Goal: Task Accomplishment & Management: Manage account settings

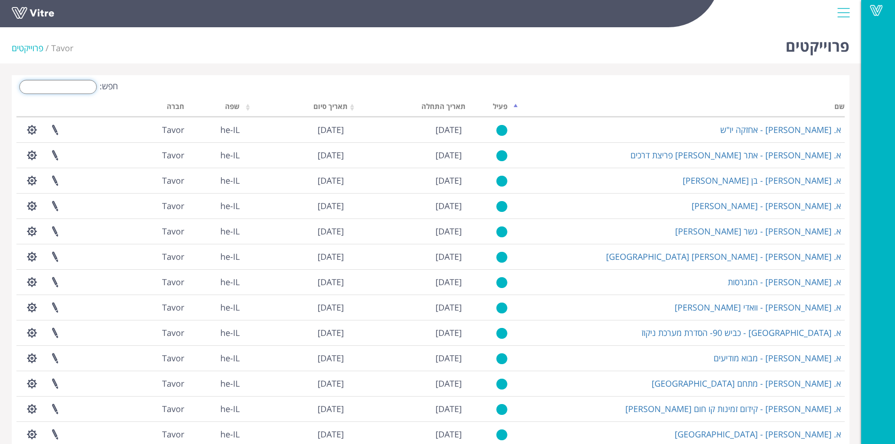
click at [91, 87] on input "חפש:" at bounding box center [58, 87] width 78 height 14
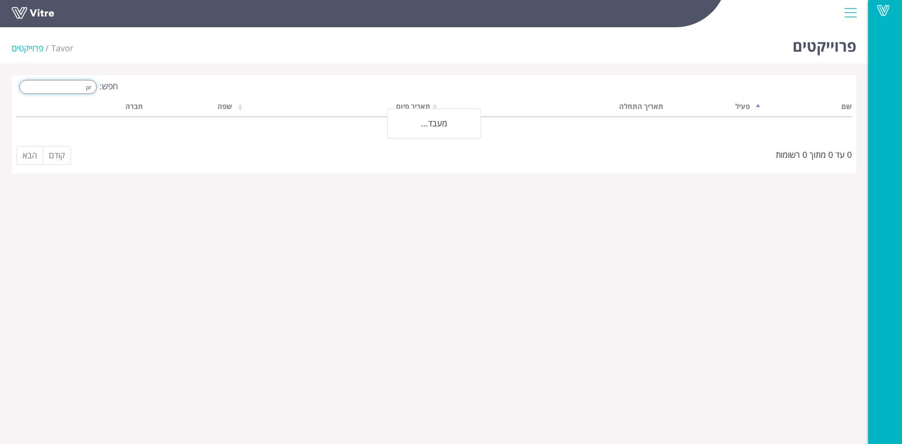
type input "p"
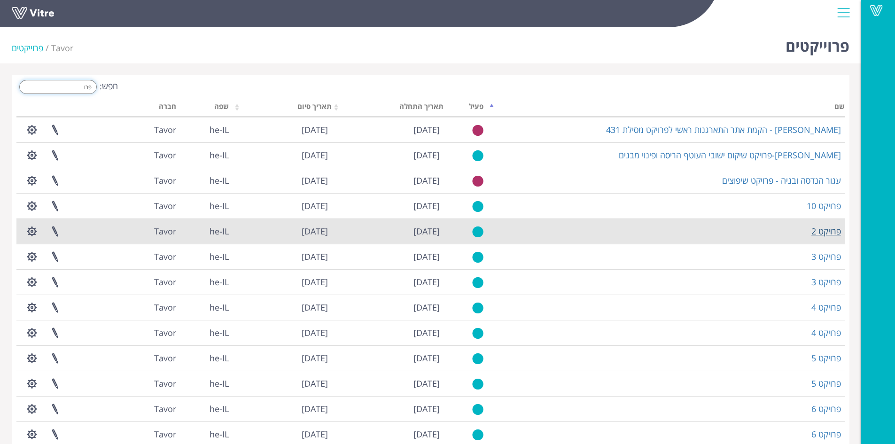
type input "פרו"
click at [827, 233] on link "פרויקט 2" at bounding box center [826, 230] width 30 height 11
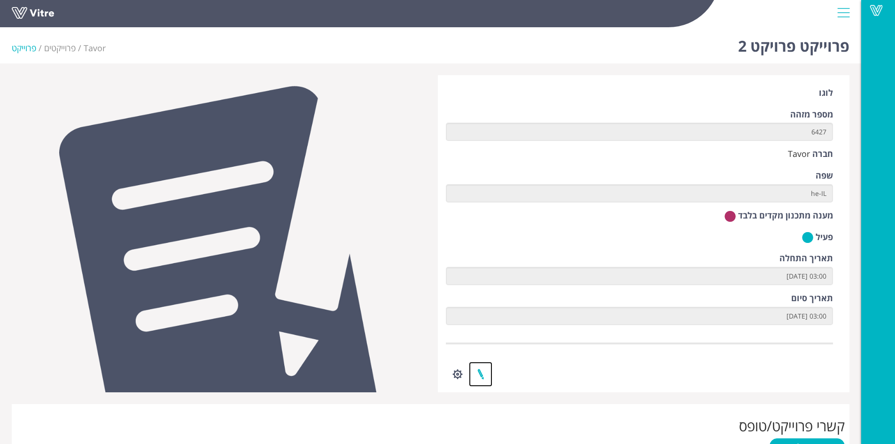
click at [478, 376] on link at bounding box center [480, 374] width 23 height 25
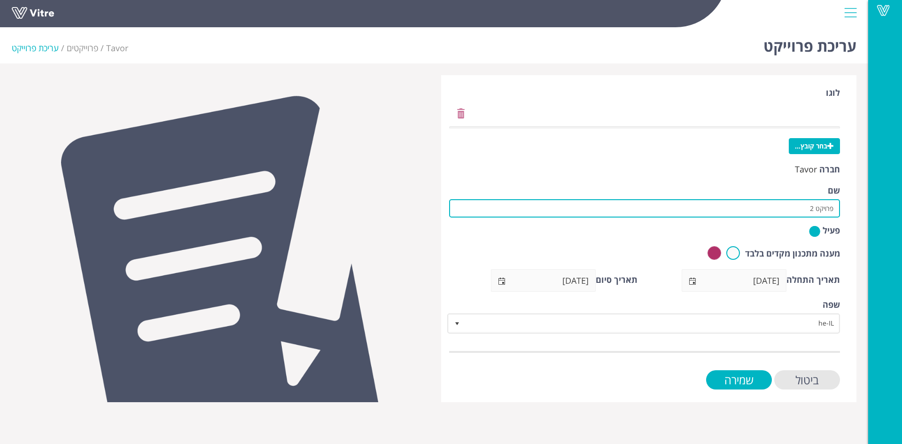
drag, startPoint x: 807, startPoint y: 209, endPoint x: 864, endPoint y: 204, distance: 58.0
click at [864, 204] on div "עריכת פרוייקט Tavor פרוייקטים עריכת פרוייקט לוגו בחר קובץ... חברה Tavor שם פרוי…" at bounding box center [434, 212] width 868 height 379
drag, startPoint x: 706, startPoint y: 207, endPoint x: 782, endPoint y: 208, distance: 76.1
click at [782, 208] on input "אורון תשתיות ובניה-תחנת ירושלים מרכז - שלב א" at bounding box center [644, 208] width 391 height 18
paste input "רמפת לאונרדו"
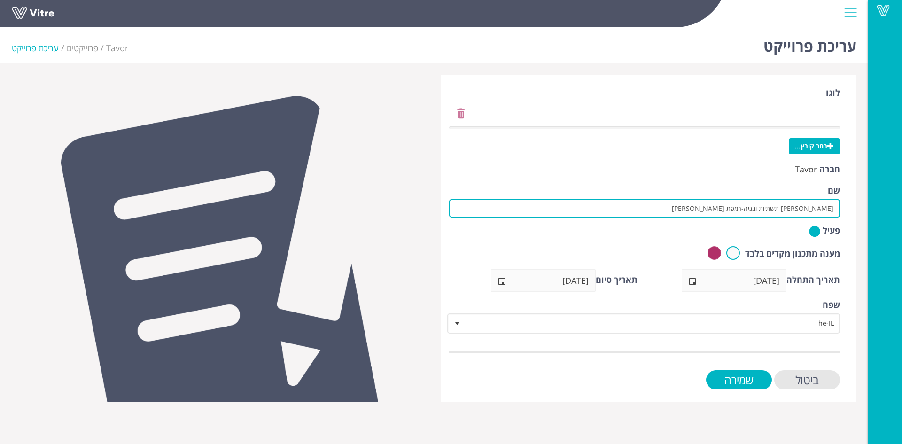
click at [727, 206] on input "אורון תשתיות ובניה-רמפת לאונרדו דה וינצי" at bounding box center [644, 208] width 391 height 18
type input "אורון תשתיות ובניה-רמפת לאונרדו דה וינצ'י"
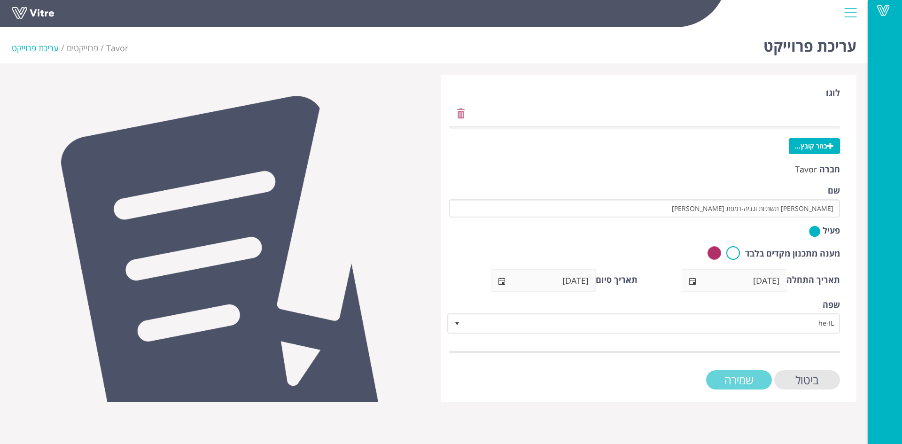
click at [750, 381] on input "שמירה" at bounding box center [739, 379] width 66 height 19
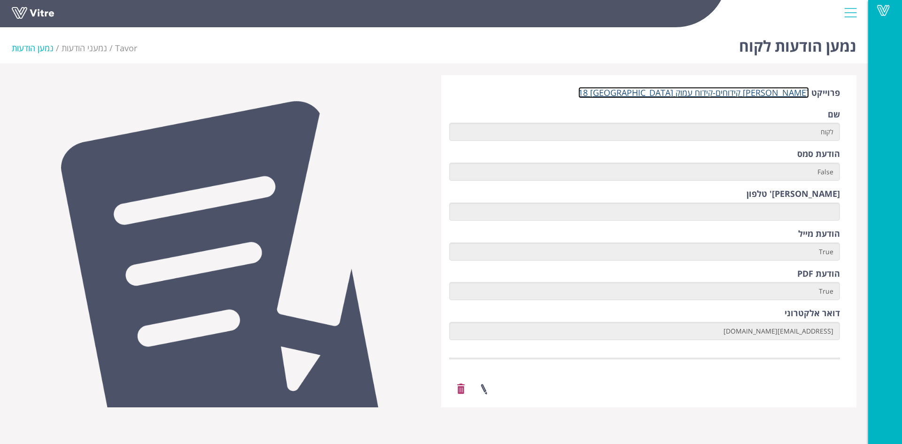
click at [722, 94] on link "[PERSON_NAME] קידוחים-קידוח עמוק [GEOGRAPHIC_DATA] 18" at bounding box center [693, 92] width 231 height 11
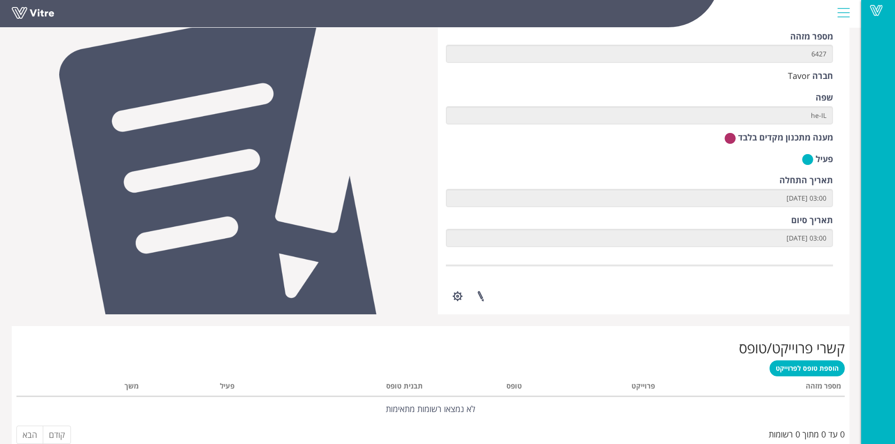
scroll to position [82, 0]
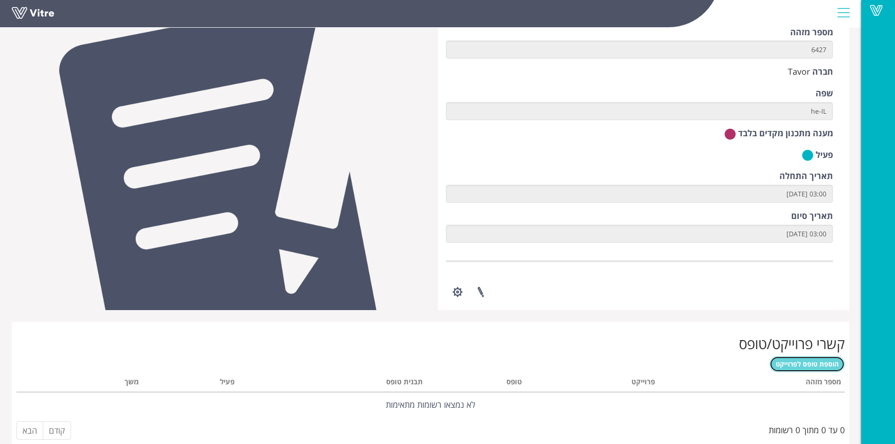
click at [812, 368] on span "הוספת טופס לפרוייקט" at bounding box center [807, 363] width 63 height 9
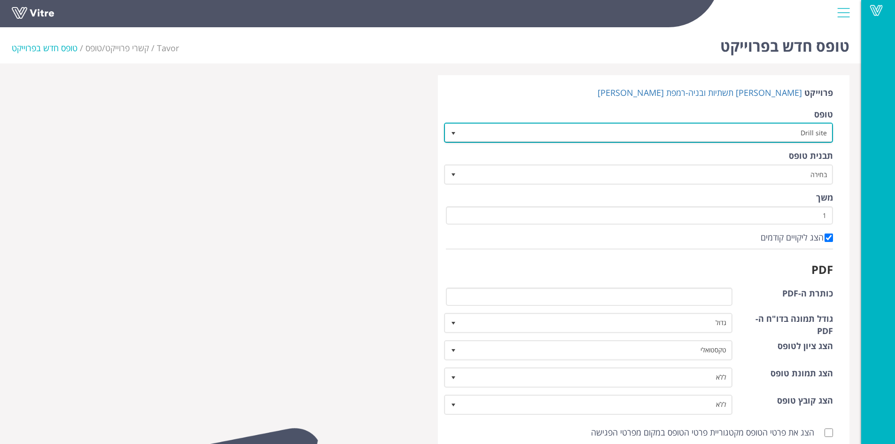
click at [455, 133] on span "select" at bounding box center [454, 134] width 8 height 8
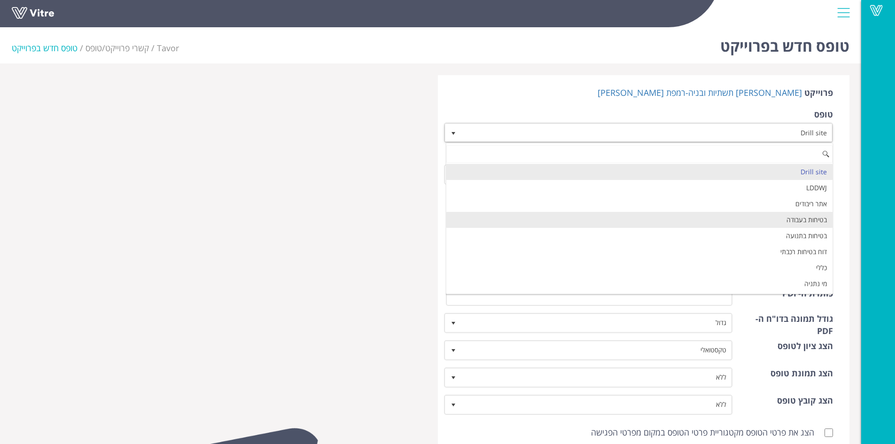
click at [583, 215] on li "בטיחות בעבודה" at bounding box center [639, 220] width 387 height 16
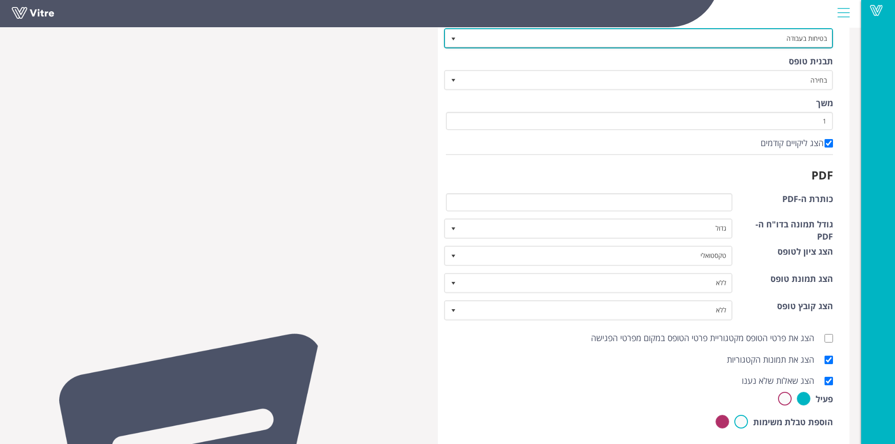
scroll to position [106, 0]
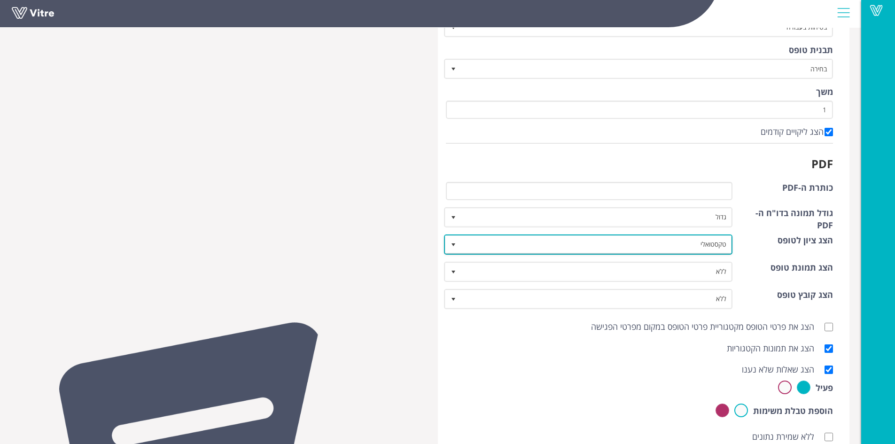
click at [451, 244] on span "select" at bounding box center [454, 245] width 8 height 8
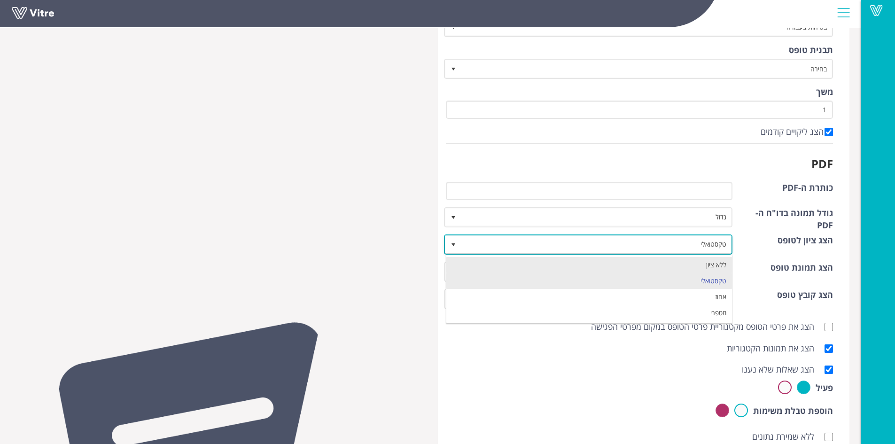
click at [460, 257] on li "ללא ציון" at bounding box center [589, 265] width 286 height 16
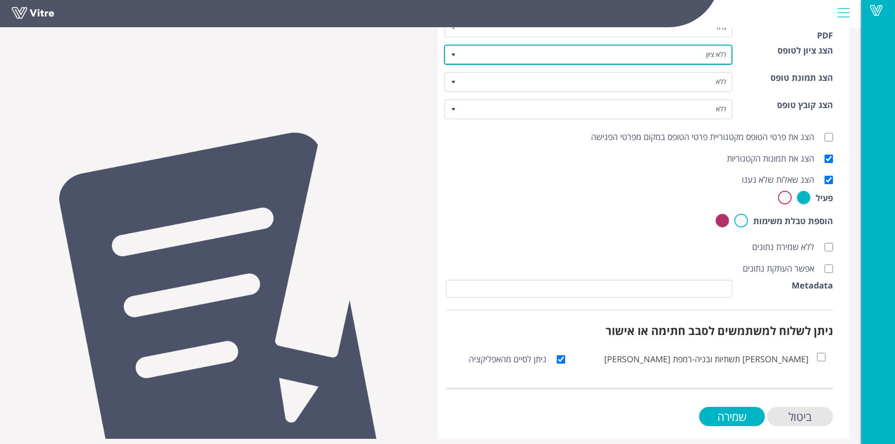
scroll to position [302, 0]
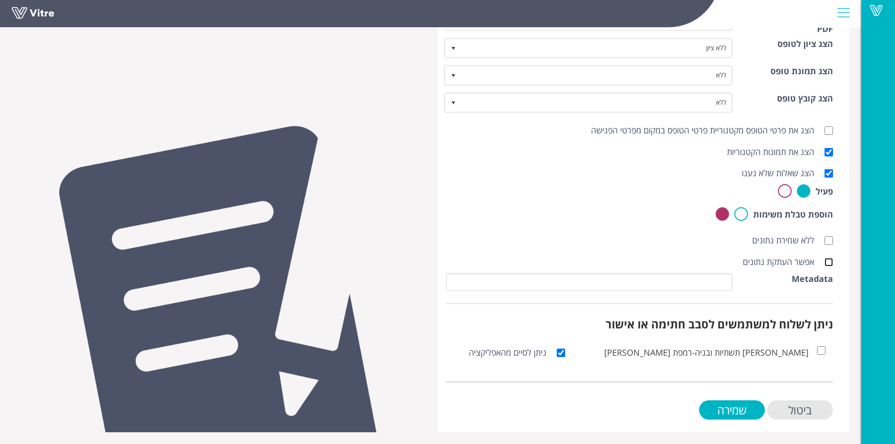
click at [830, 263] on input "אפשר העתקת נתונים" at bounding box center [828, 262] width 8 height 8
checkbox input "true"
click at [753, 408] on input "שמירה" at bounding box center [732, 409] width 66 height 19
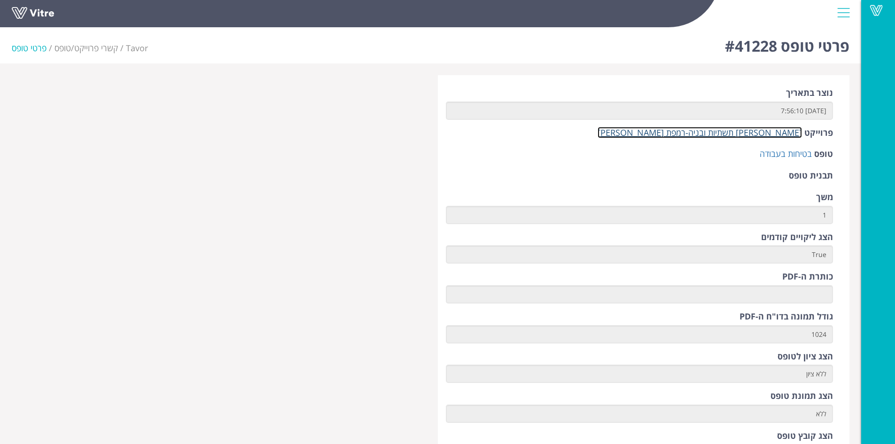
click at [744, 136] on link "[PERSON_NAME] תשתיות ובניה-רמפת [PERSON_NAME]" at bounding box center [699, 132] width 204 height 11
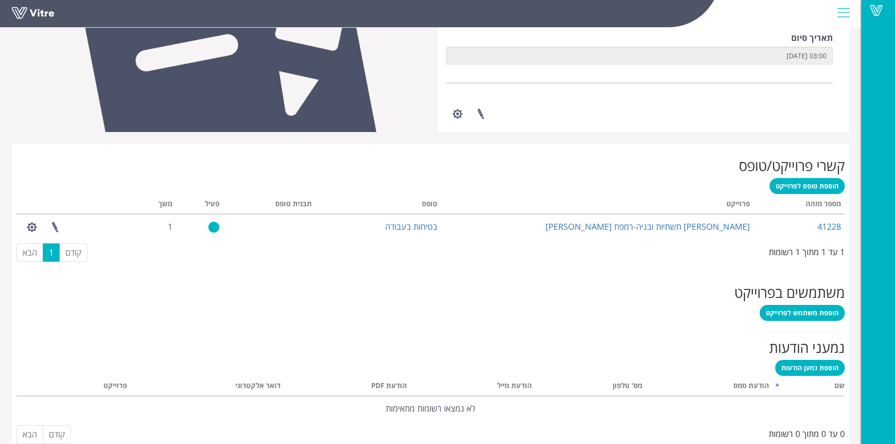
scroll to position [280, 0]
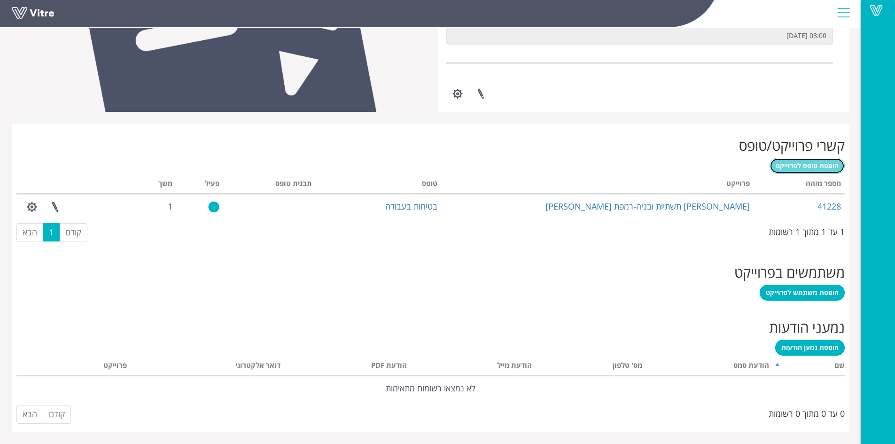
click at [808, 170] on span "הוספת טופס לפרוייקט" at bounding box center [807, 165] width 63 height 9
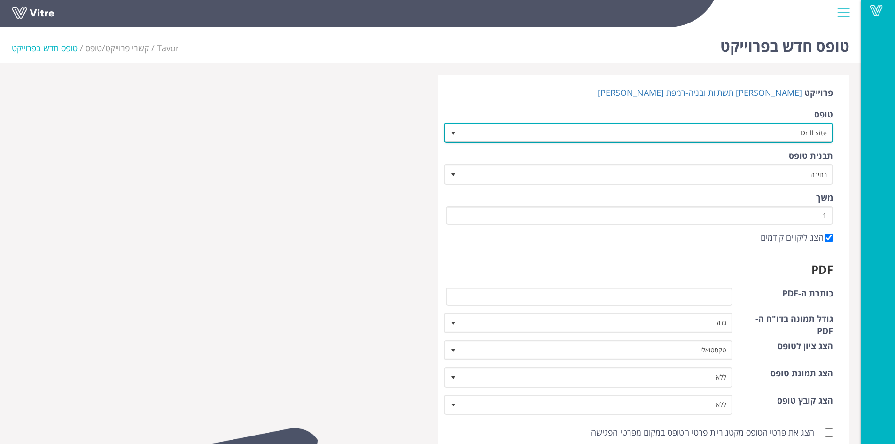
click at [456, 134] on span "select" at bounding box center [454, 134] width 8 height 8
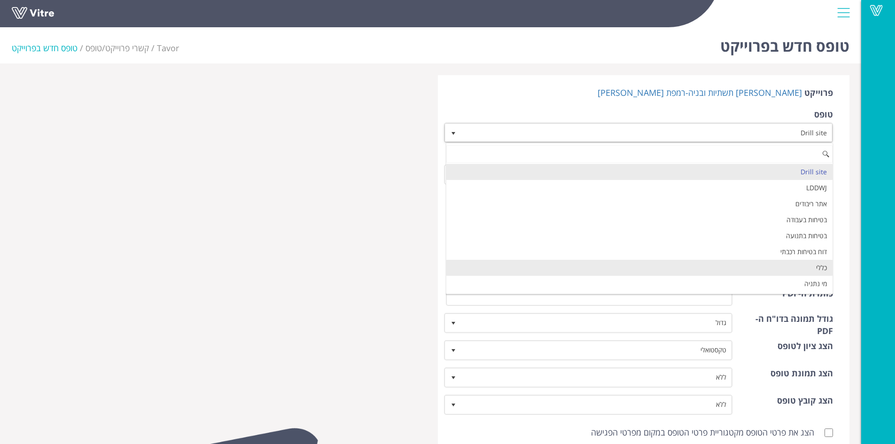
click at [561, 265] on li "כללי" at bounding box center [639, 268] width 387 height 16
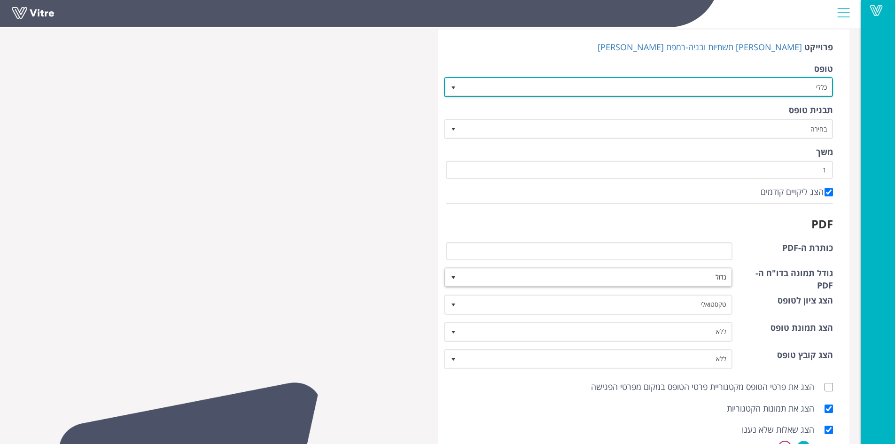
scroll to position [47, 0]
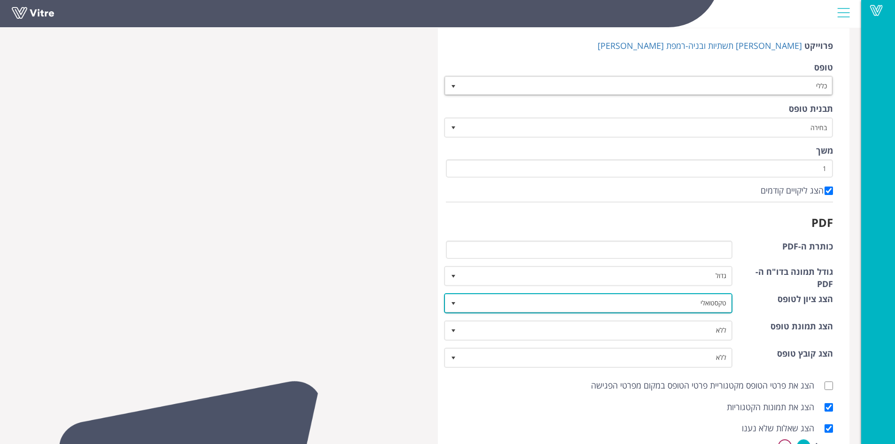
click at [452, 303] on span "select" at bounding box center [454, 304] width 8 height 8
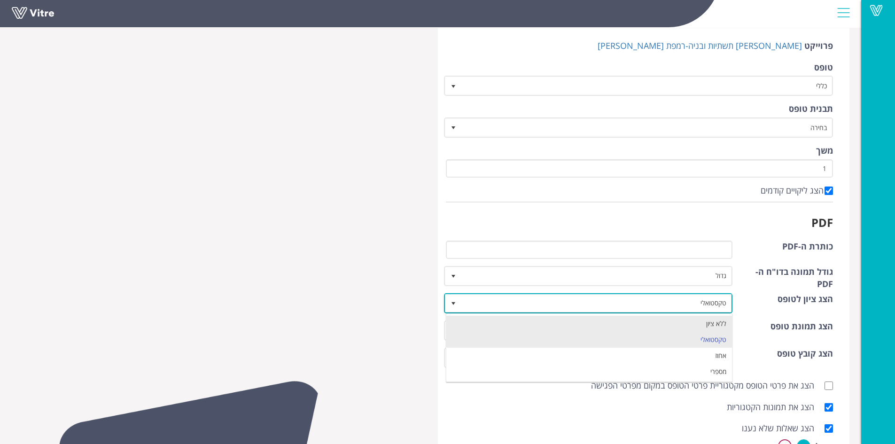
click at [470, 327] on li "ללא ציון" at bounding box center [589, 324] width 286 height 16
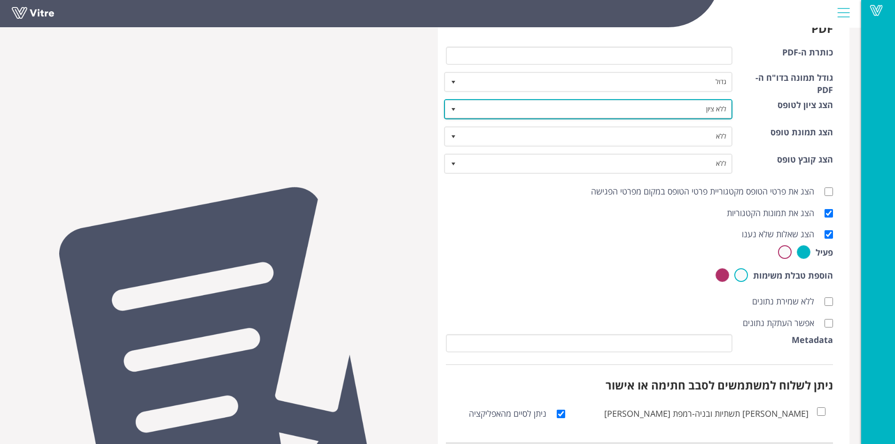
scroll to position [302, 0]
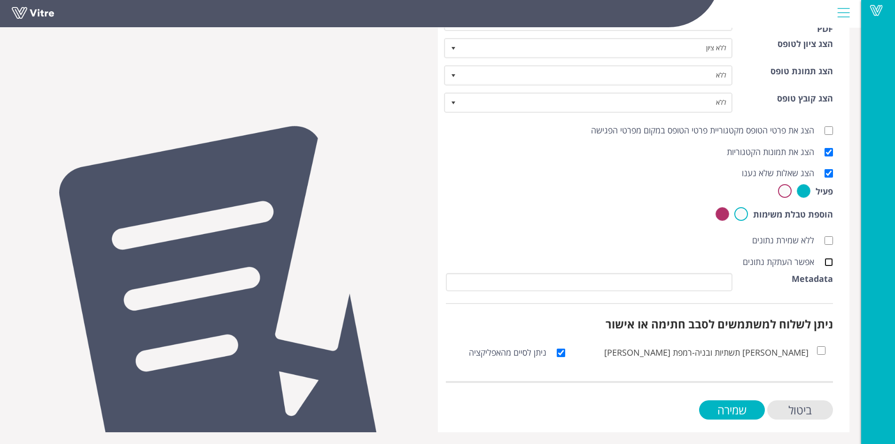
click at [830, 264] on input "אפשר העתקת נתונים" at bounding box center [828, 262] width 8 height 8
checkbox input "true"
click at [754, 405] on input "שמירה" at bounding box center [732, 409] width 66 height 19
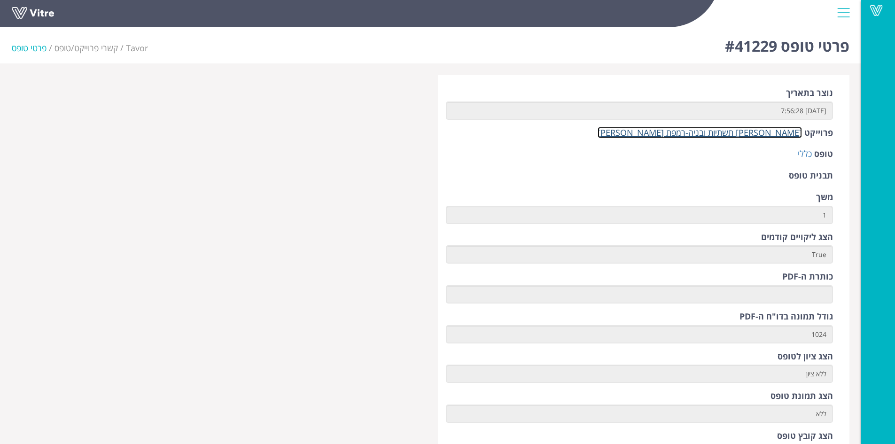
click at [738, 135] on link "[PERSON_NAME] תשתיות ובניה-רמפת [PERSON_NAME]" at bounding box center [699, 132] width 204 height 11
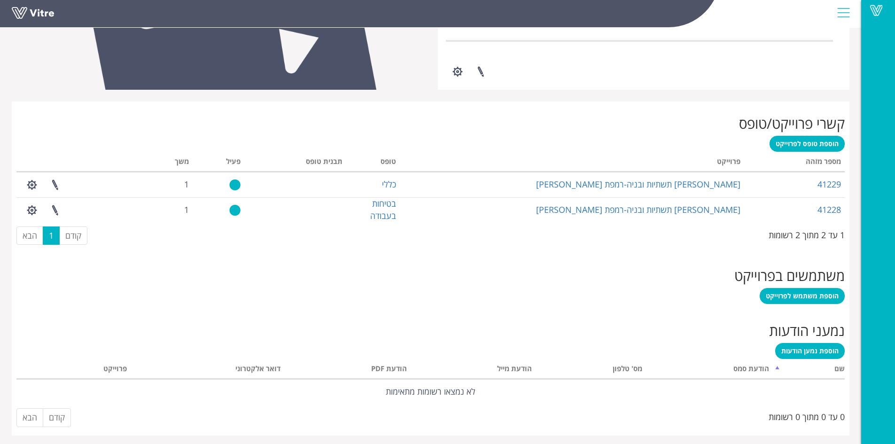
scroll to position [306, 0]
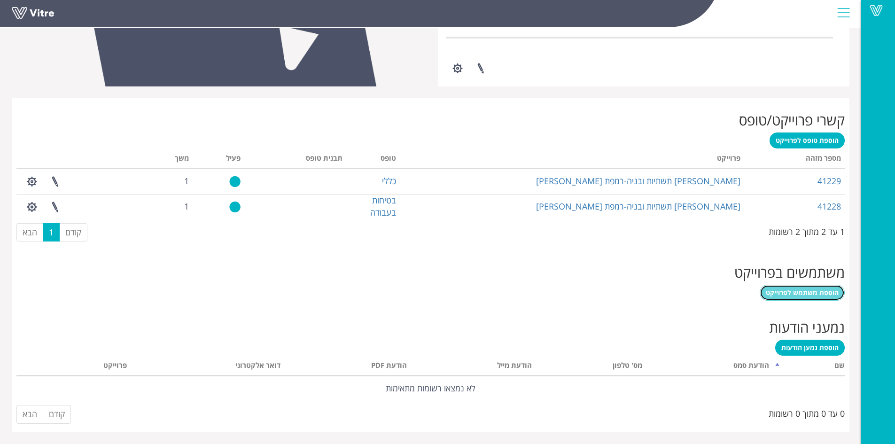
click at [800, 296] on span "הוספת משתמש לפרוייקט" at bounding box center [802, 292] width 73 height 9
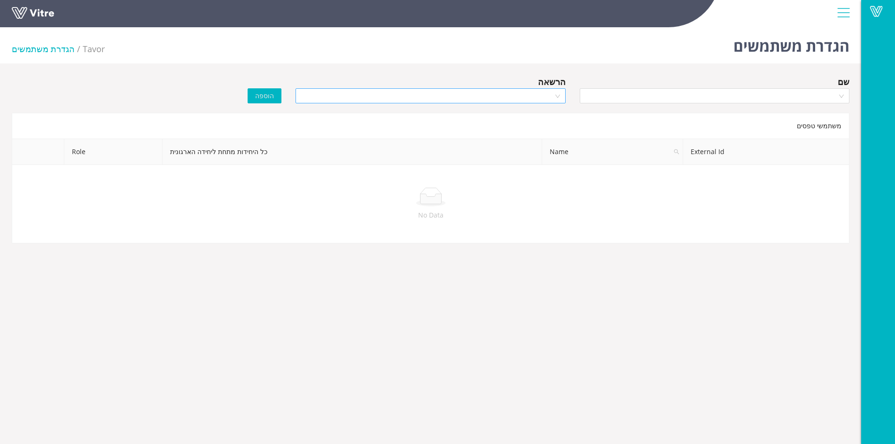
click at [554, 97] on div at bounding box center [430, 95] width 270 height 15
click at [546, 128] on div "Manager" at bounding box center [430, 129] width 258 height 10
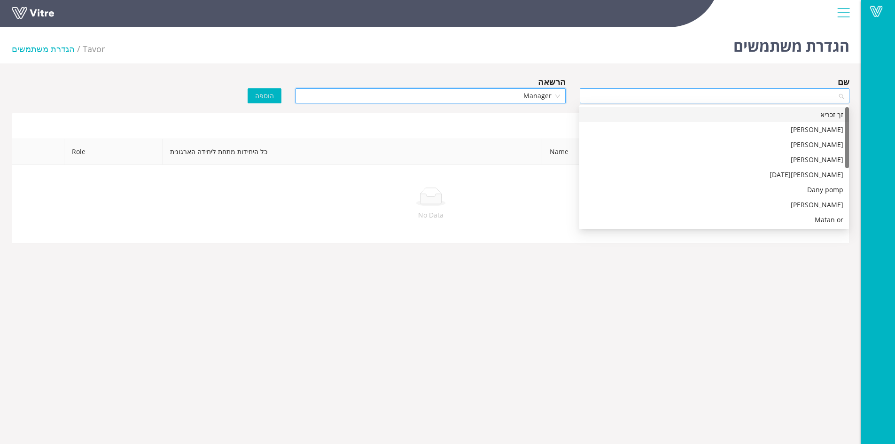
click at [841, 96] on div at bounding box center [715, 95] width 270 height 15
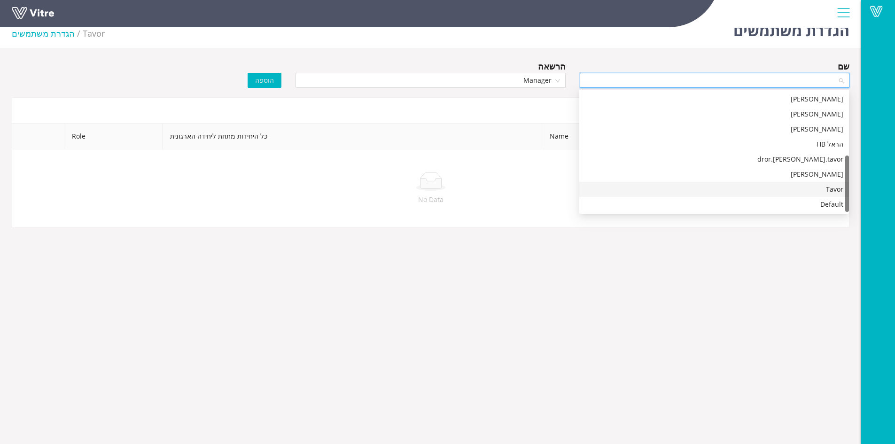
scroll to position [23, 0]
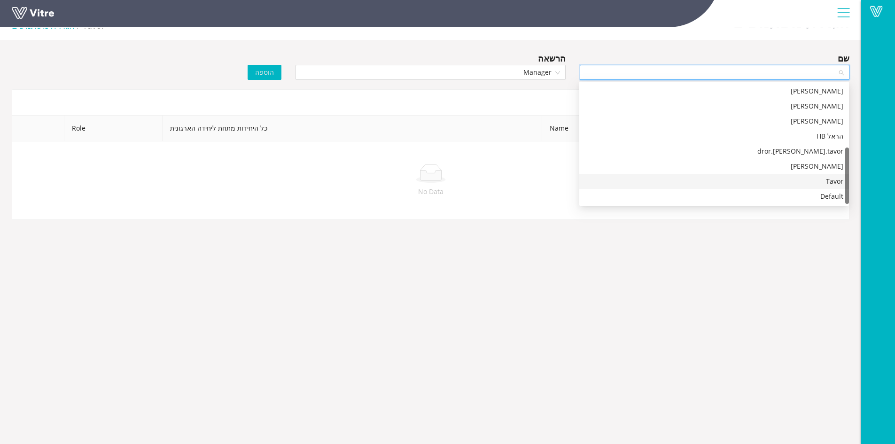
click at [817, 180] on div "Tavor" at bounding box center [714, 181] width 258 height 10
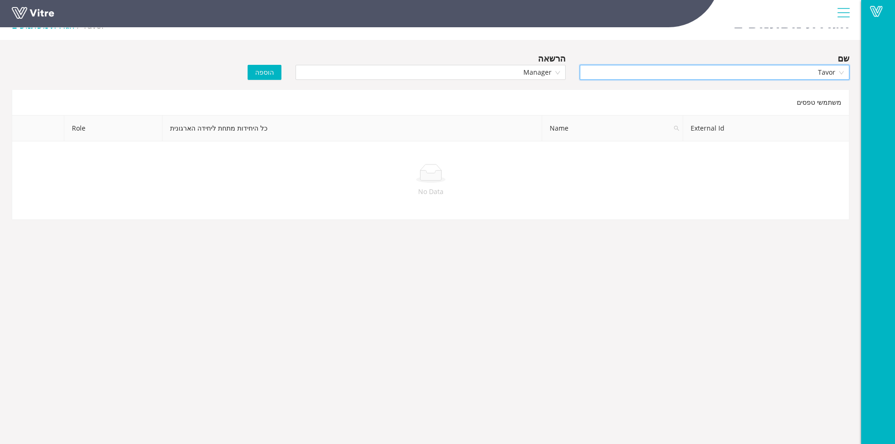
click at [255, 74] on button "הוספה" at bounding box center [265, 72] width 34 height 15
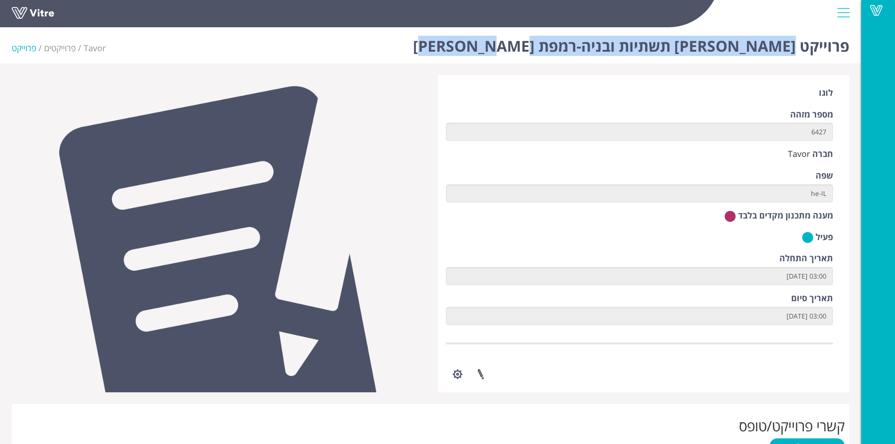
drag, startPoint x: 503, startPoint y: 41, endPoint x: 792, endPoint y: 53, distance: 289.1
click at [792, 53] on div "פרוייקט [PERSON_NAME] תשתיות ובניה-רמפת [PERSON_NAME] פרוייקט" at bounding box center [430, 43] width 861 height 40
copy h1 "[PERSON_NAME] תשתיות ובניה-רמפת [PERSON_NAME]"
drag, startPoint x: 543, startPoint y: 42, endPoint x: 793, endPoint y: 54, distance: 250.2
click at [793, 54] on div "פרוייקט [PERSON_NAME] קידוחים-קידוח עמוק [GEOGRAPHIC_DATA] 18 Tavor פרוייקטים פ…" at bounding box center [430, 43] width 861 height 40
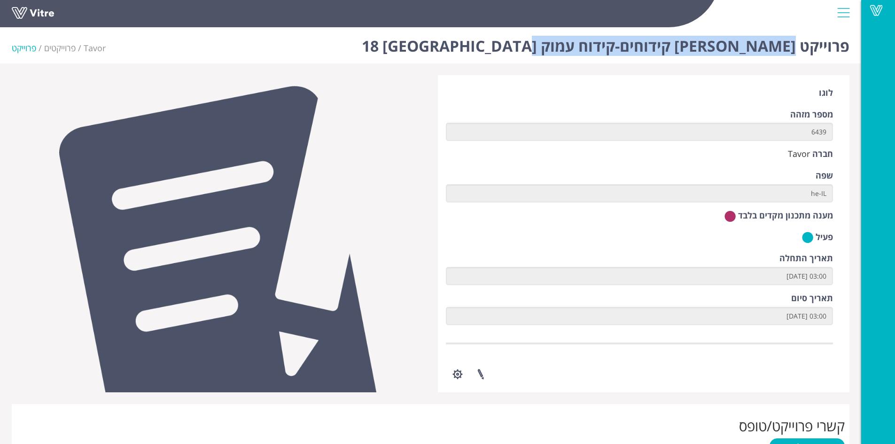
copy h1 "[PERSON_NAME] קידוחים-קידוח עמוק [GEOGRAPHIC_DATA] 18"
